Goal: Information Seeking & Learning: Learn about a topic

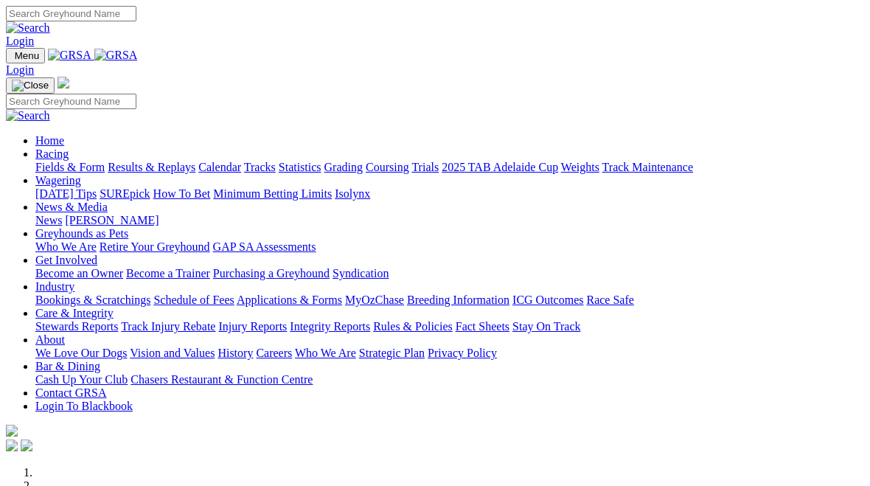
click at [69, 148] on link "Racing" at bounding box center [51, 154] width 33 height 13
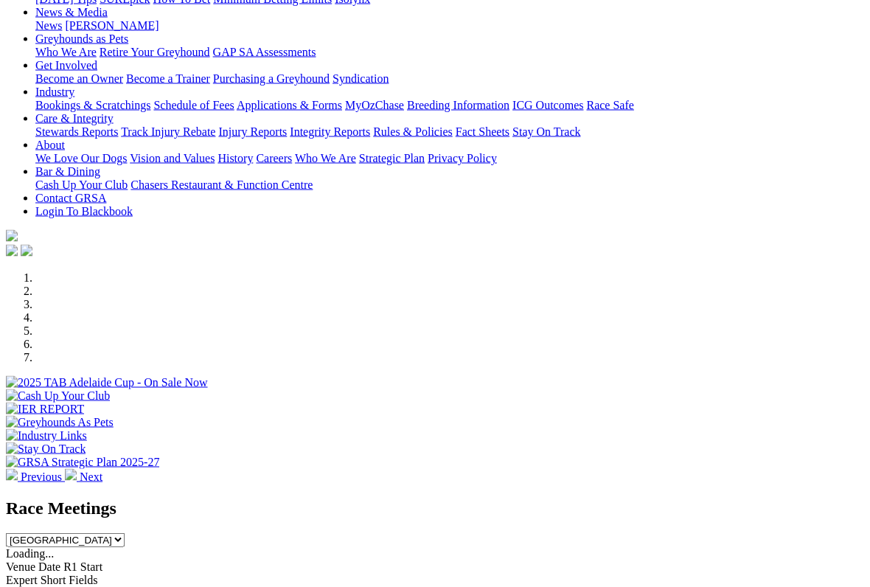
scroll to position [196, 0]
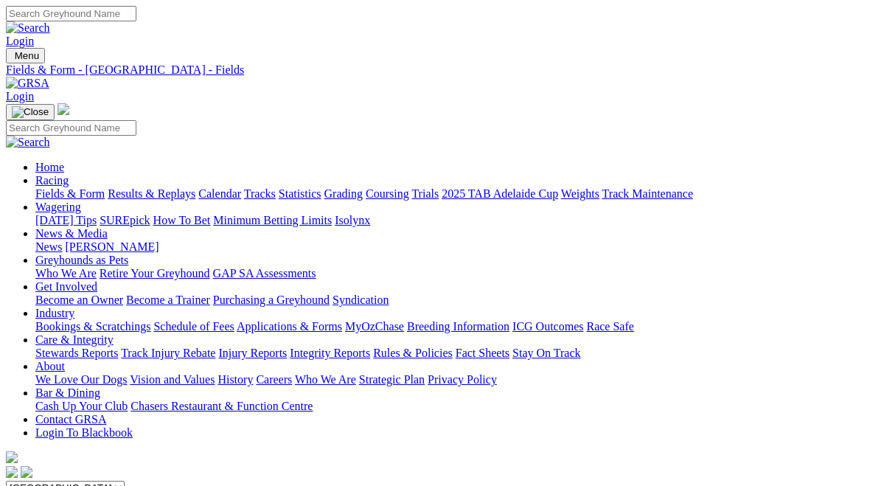
click at [173, 187] on link "Results & Replays" at bounding box center [152, 193] width 88 height 13
click at [69, 174] on link "Racing" at bounding box center [51, 180] width 33 height 13
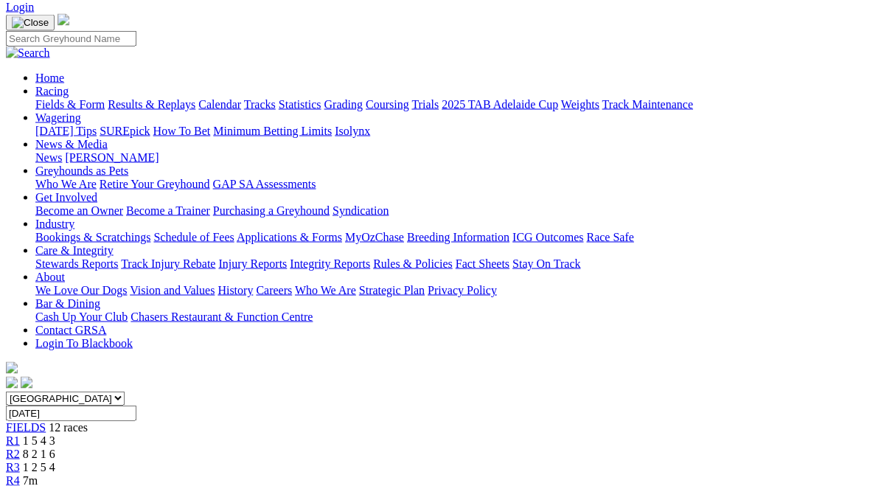
scroll to position [77, 0]
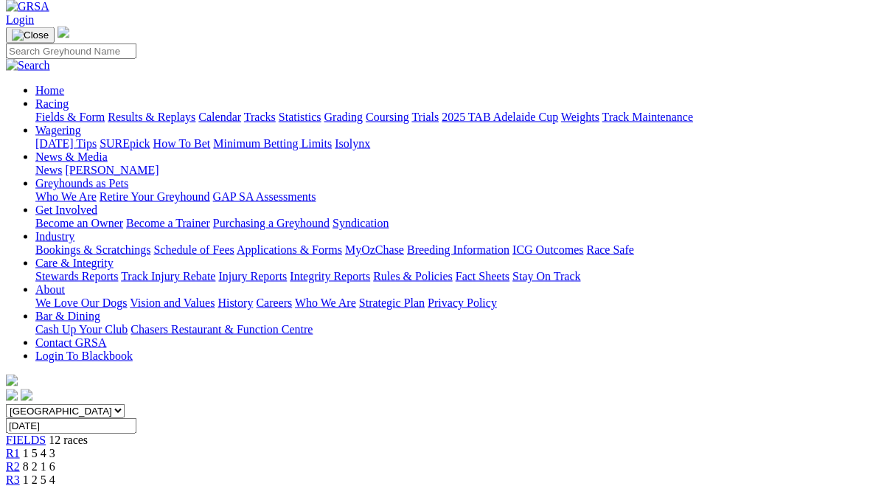
click at [20, 474] on span "R3" at bounding box center [13, 480] width 14 height 13
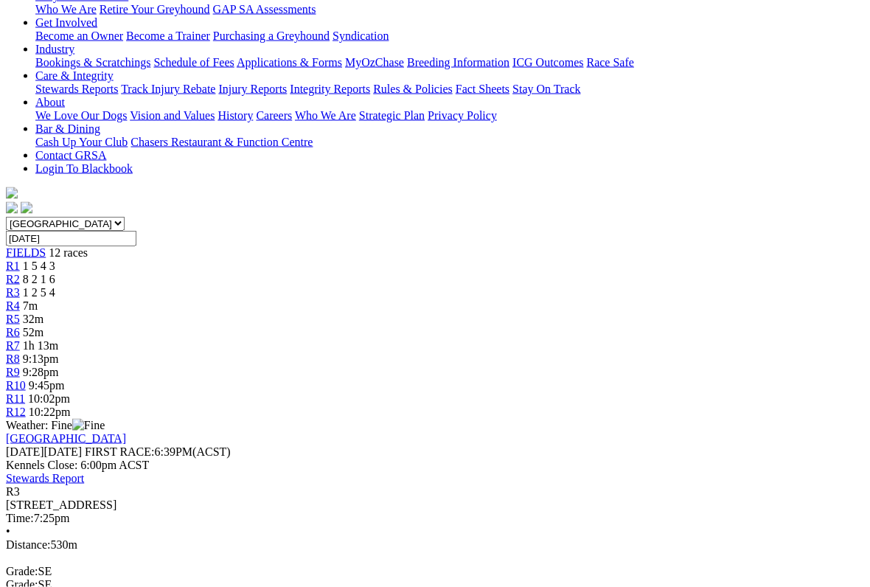
scroll to position [265, 0]
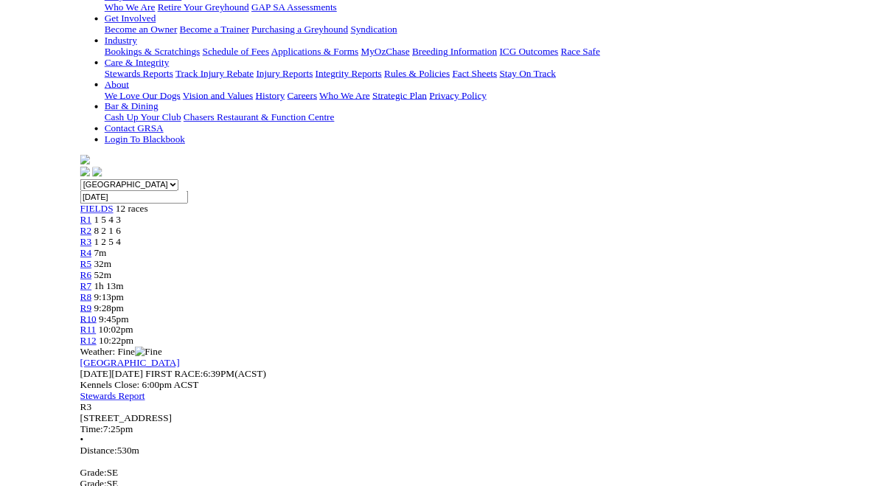
scroll to position [306, 0]
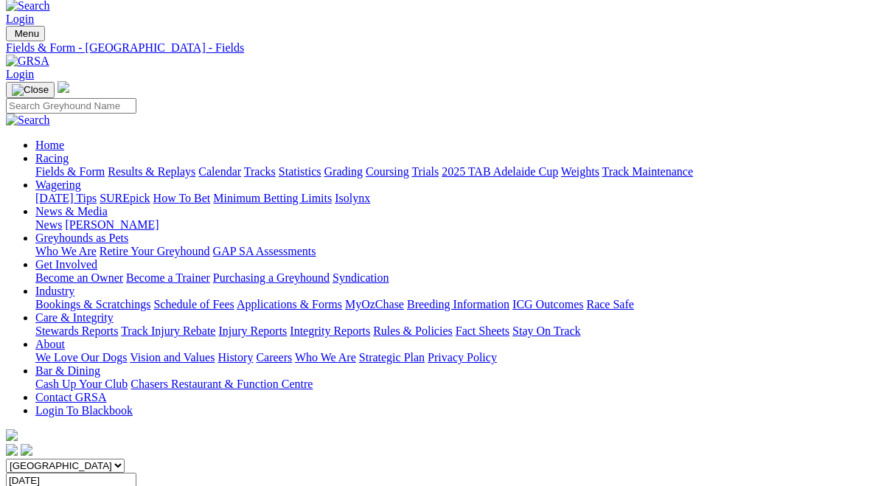
scroll to position [21, 0]
